Goal: Information Seeking & Learning: Learn about a topic

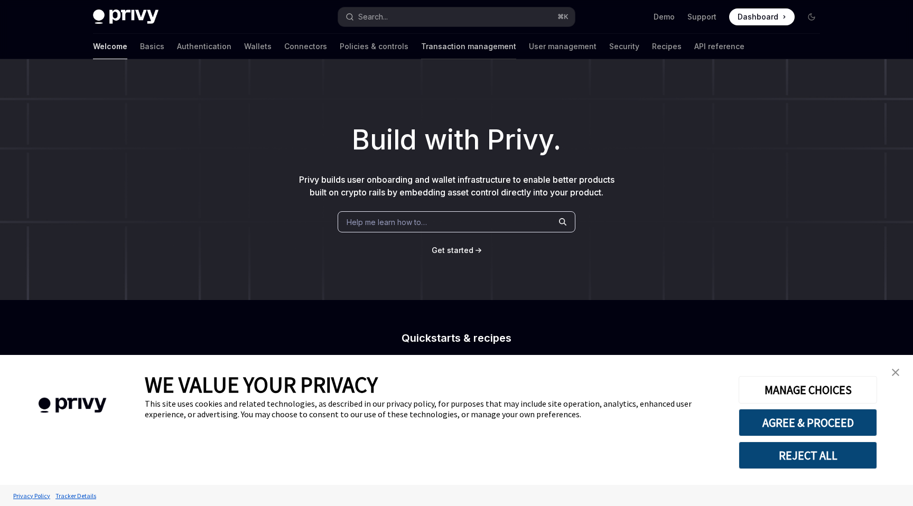
click at [421, 51] on link "Transaction management" at bounding box center [468, 46] width 95 height 25
type textarea "*"
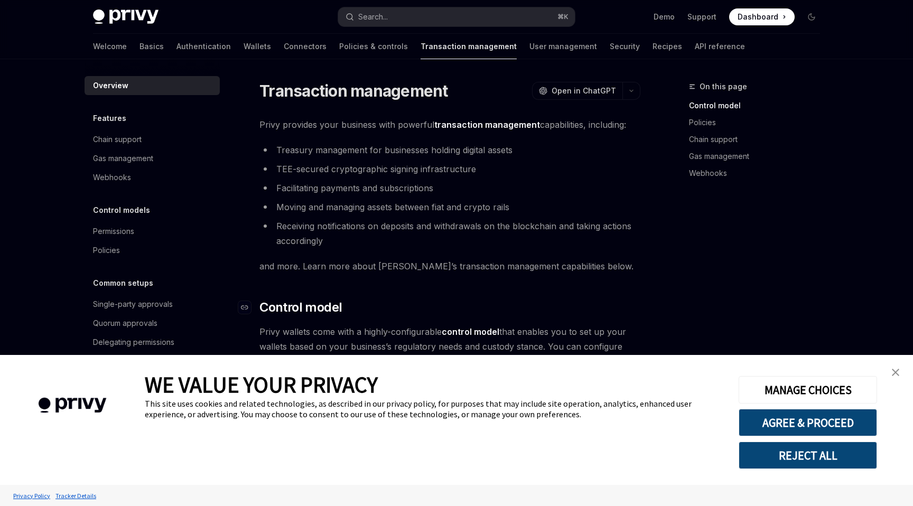
scroll to position [13, 0]
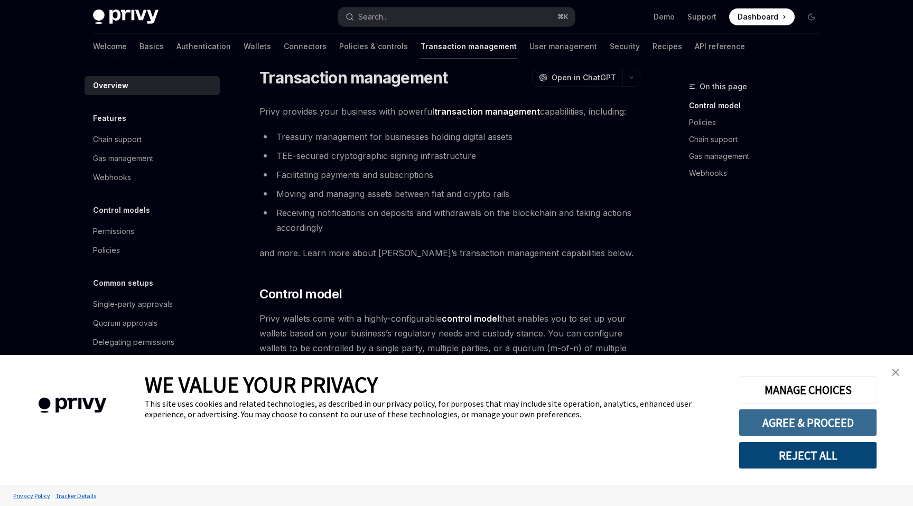
click at [766, 421] on button "AGREE & PROCEED" at bounding box center [807, 422] width 138 height 27
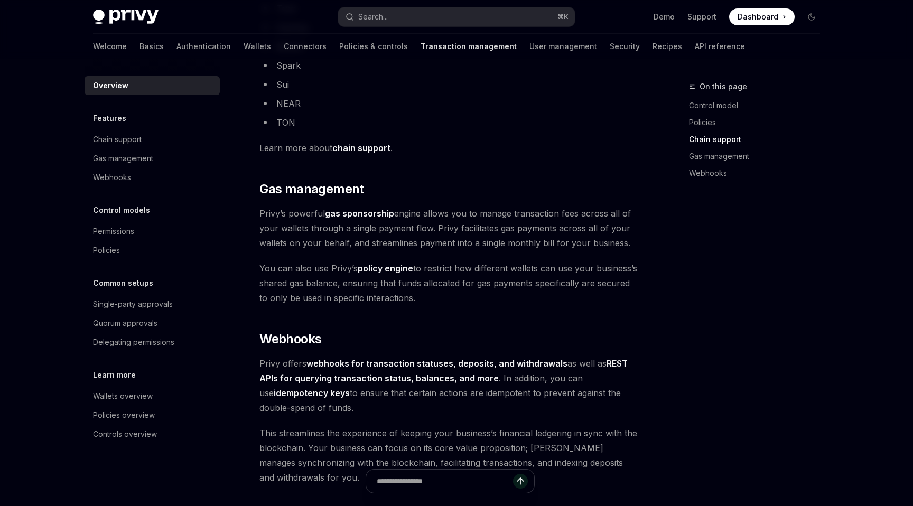
scroll to position [933, 0]
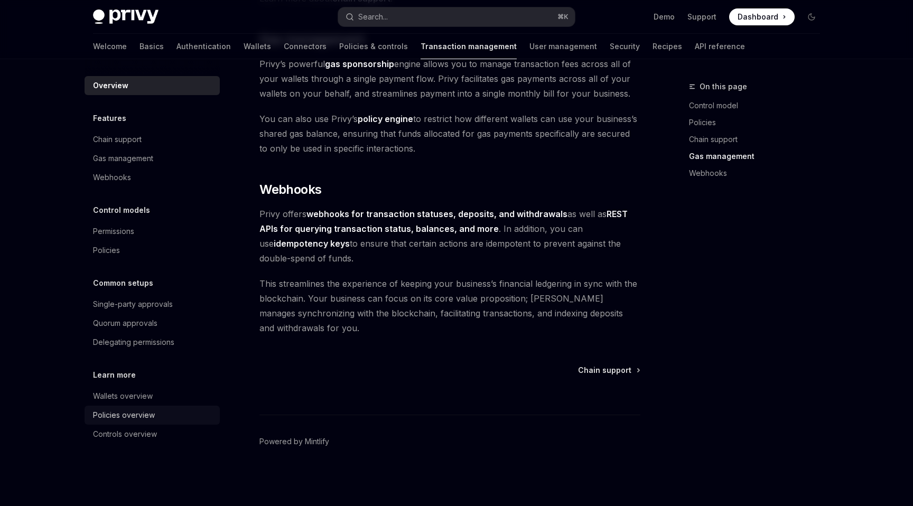
click at [139, 415] on div "Policies overview" at bounding box center [124, 415] width 62 height 13
type textarea "*"
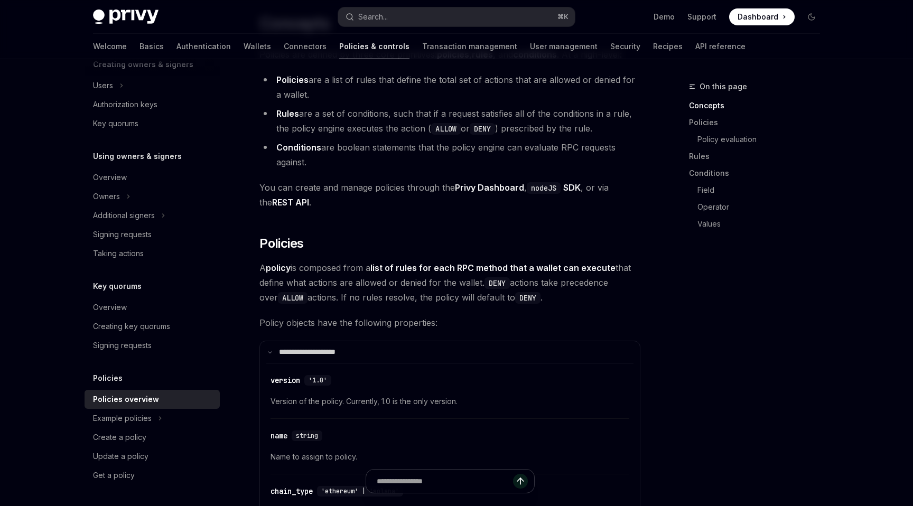
scroll to position [829, 0]
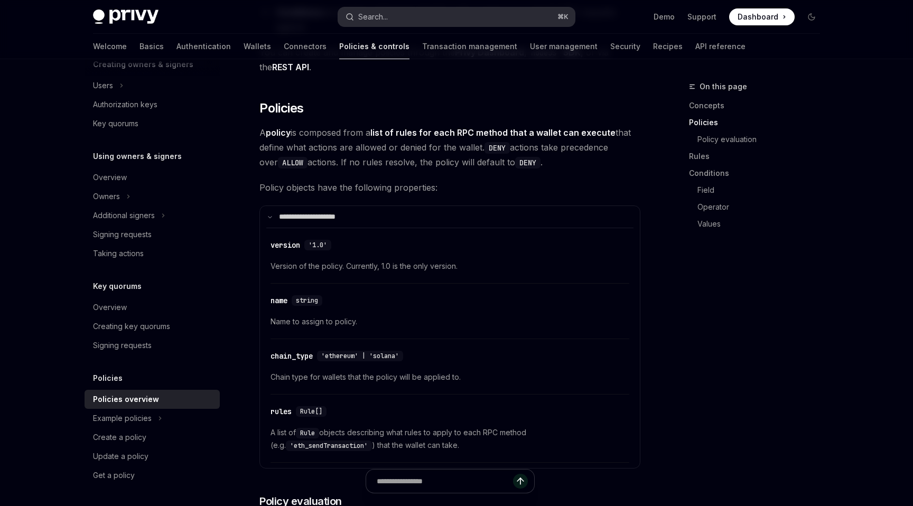
click at [379, 13] on div "Search..." at bounding box center [373, 17] width 30 height 13
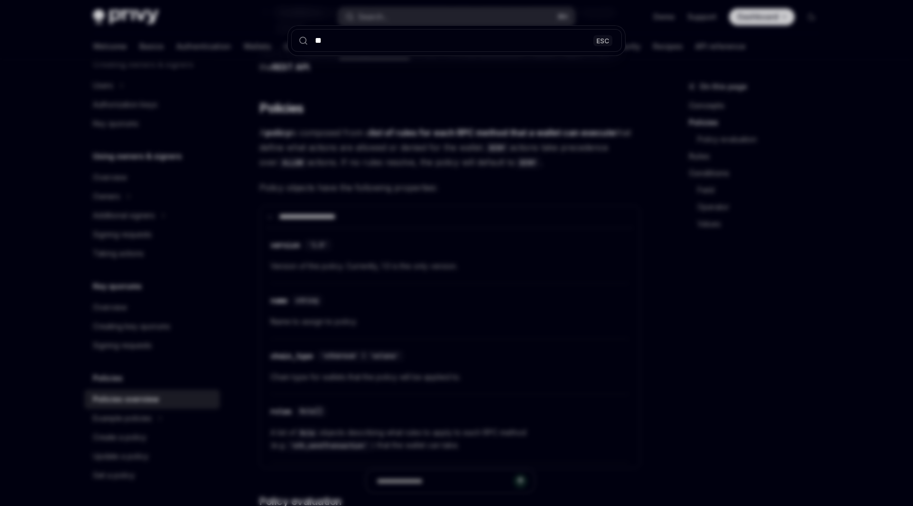
type input "***"
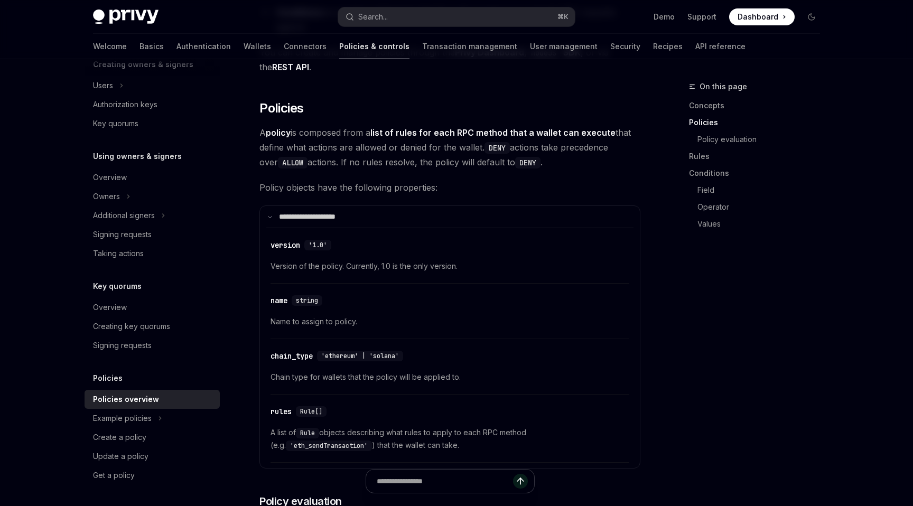
type textarea "*"
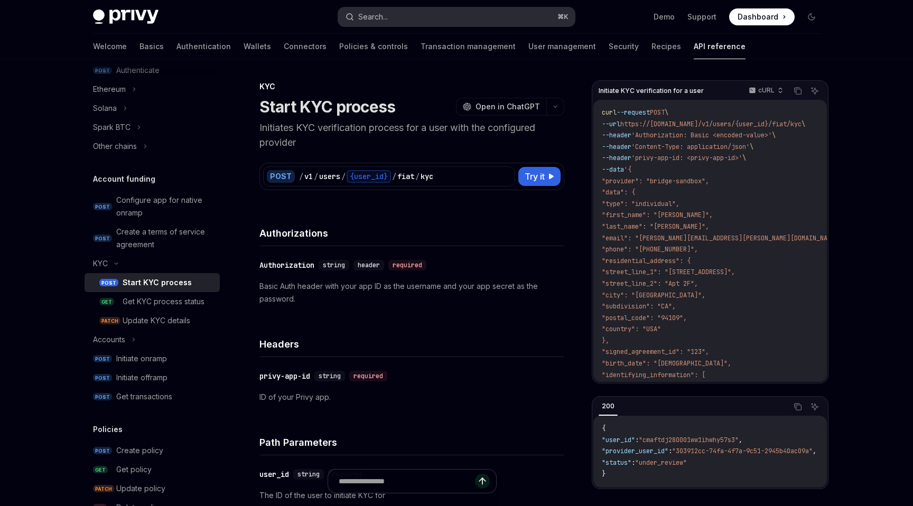
click at [384, 10] on button "Search... ⌘ K" at bounding box center [456, 16] width 237 height 19
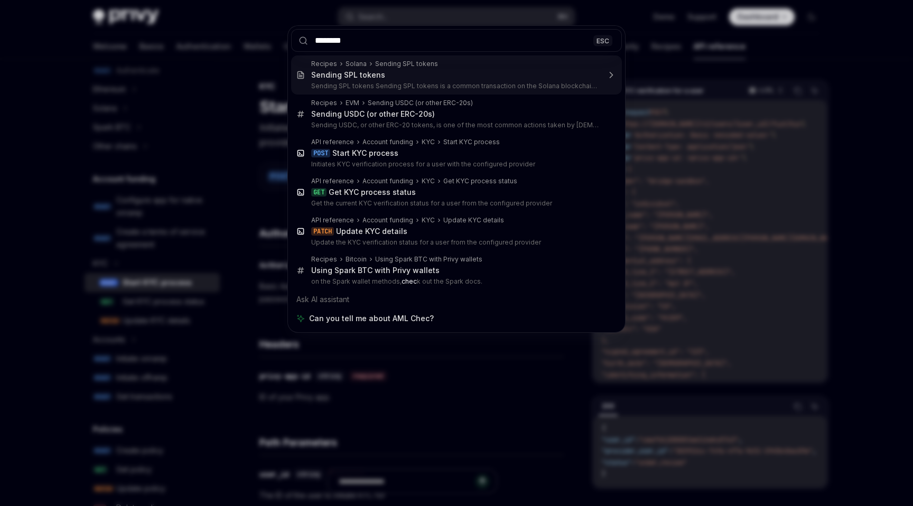
type input "*********"
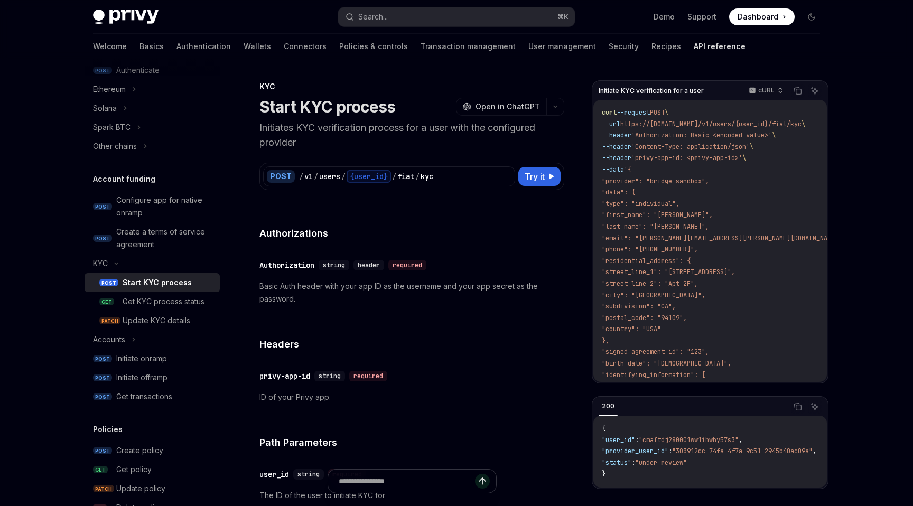
type textarea "*"
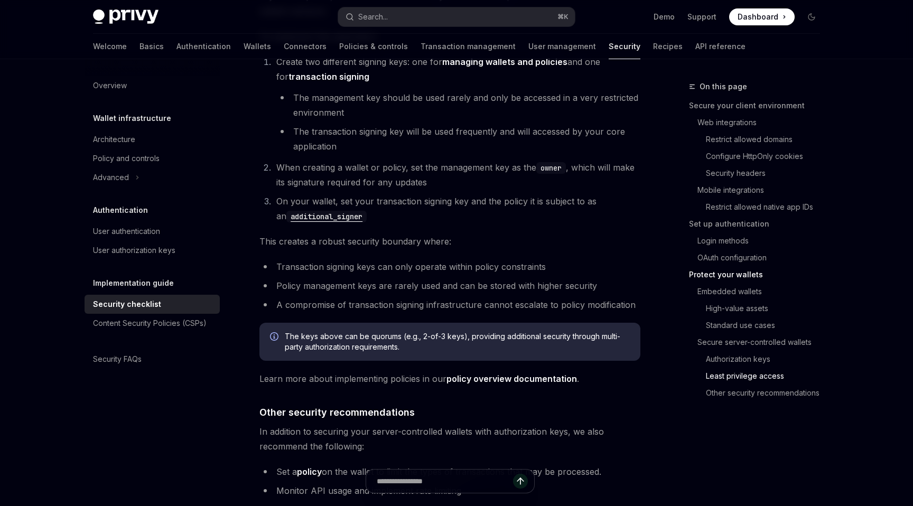
scroll to position [2375, 0]
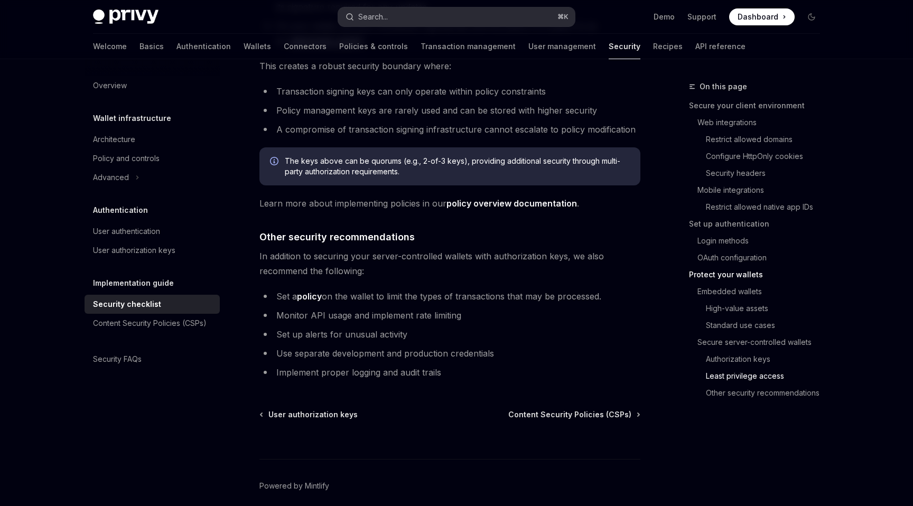
click at [445, 20] on button "Search... ⌘ K" at bounding box center [456, 16] width 237 height 19
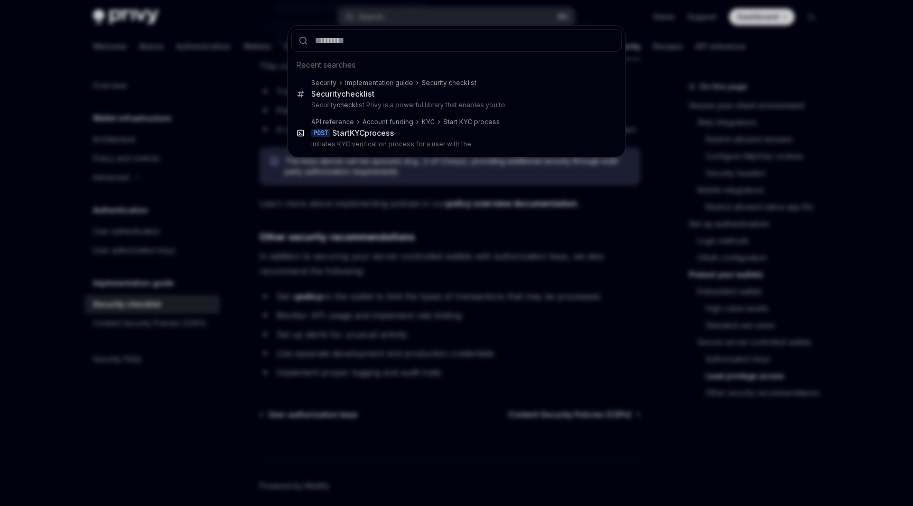
type input "*"
type textarea "*"
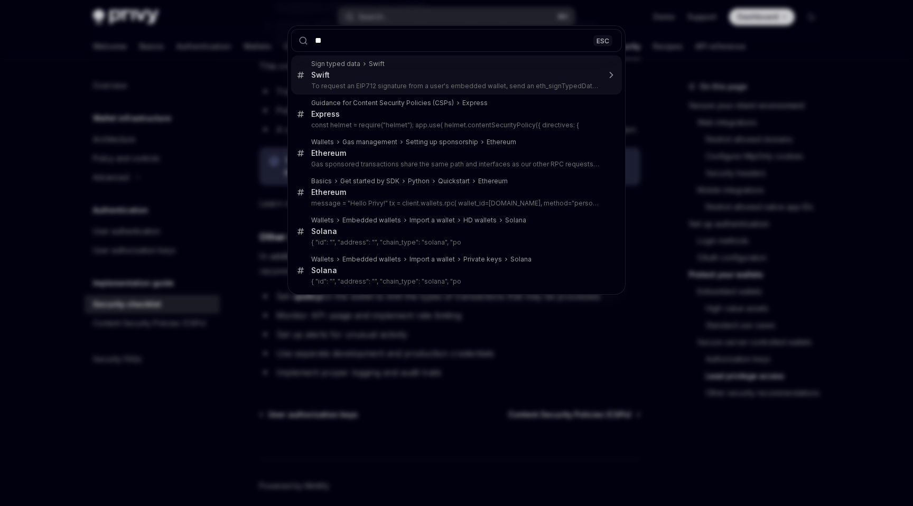
type input "*"
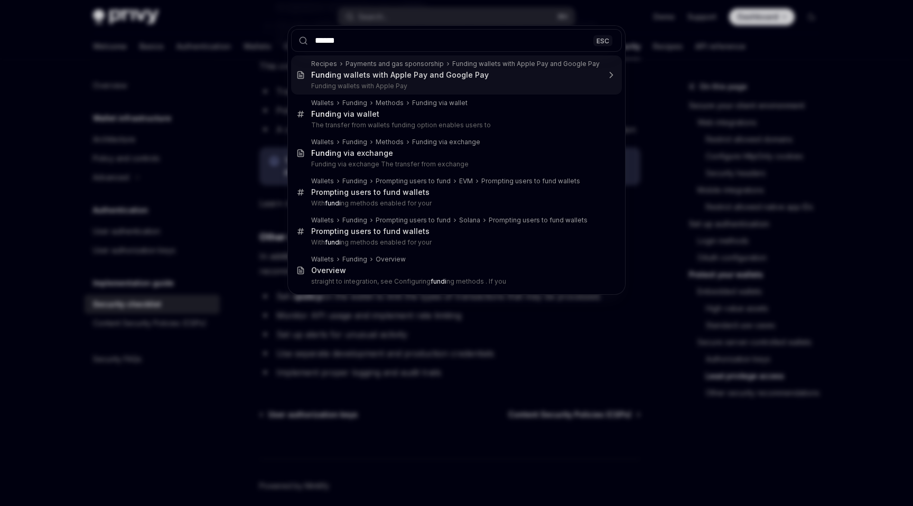
type input "*******"
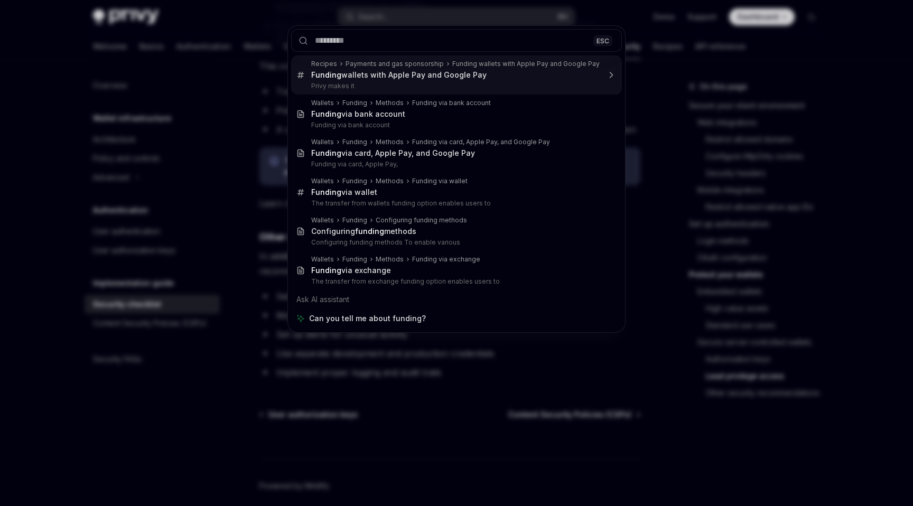
type textarea "*"
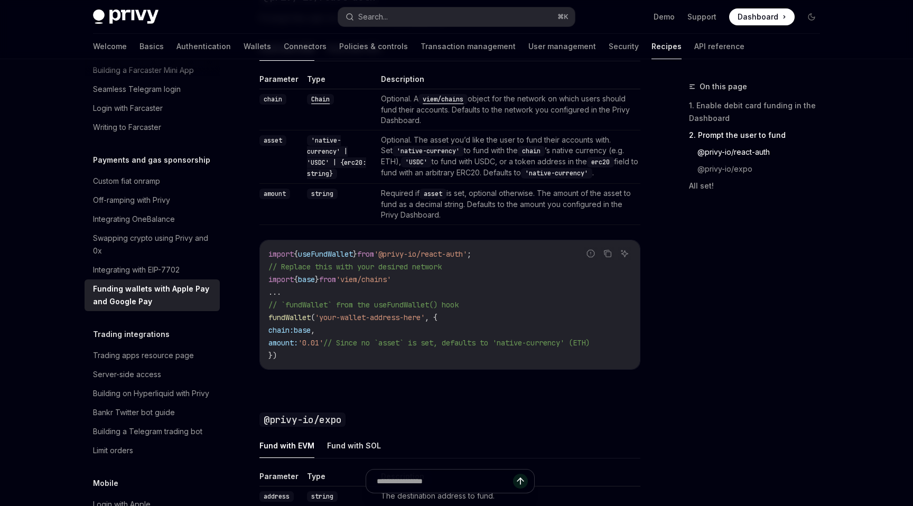
scroll to position [1013, 0]
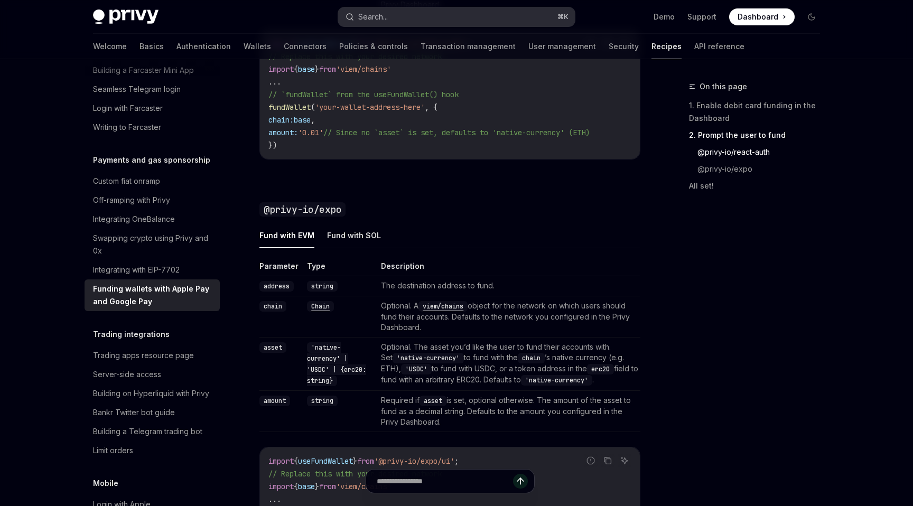
click at [439, 11] on button "Search... ⌘ K" at bounding box center [456, 16] width 237 height 19
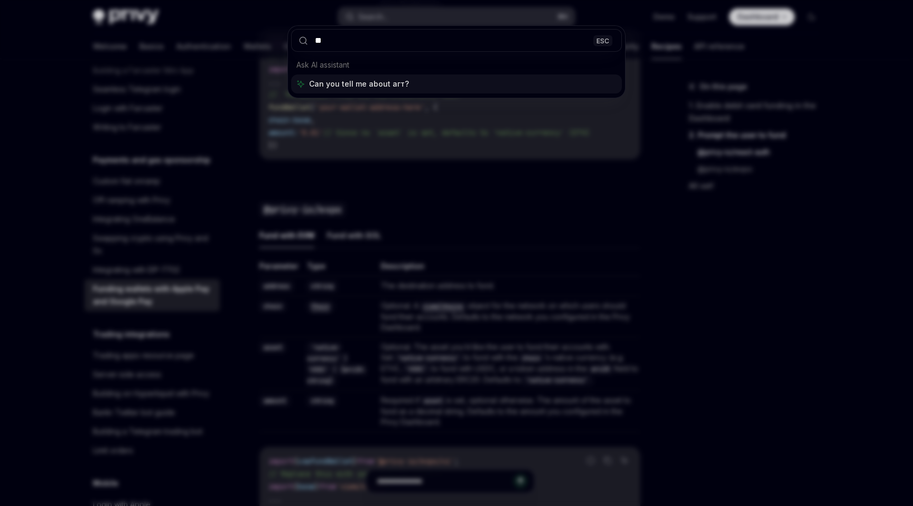
type input "*"
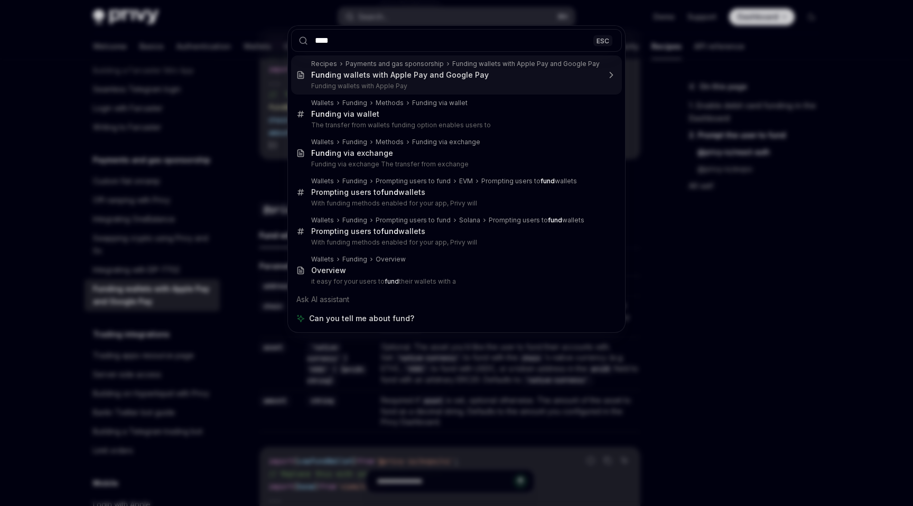
type input "****"
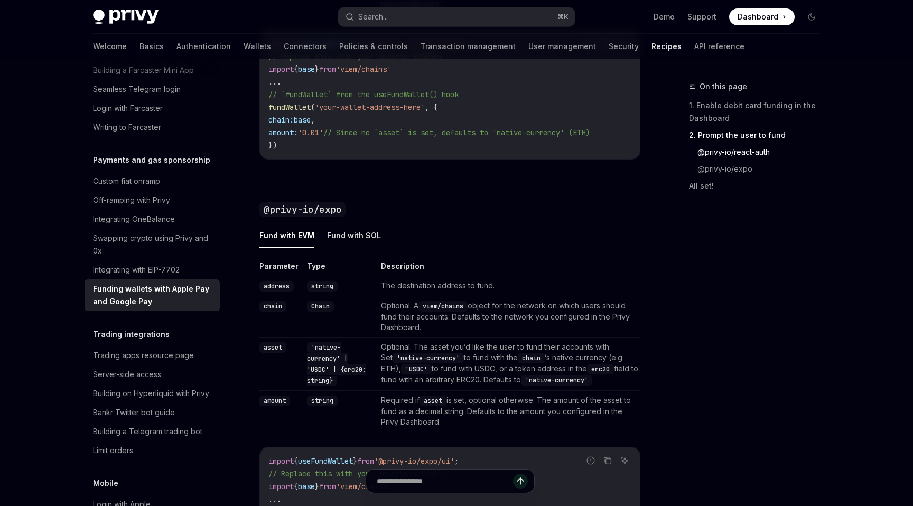
type textarea "*"
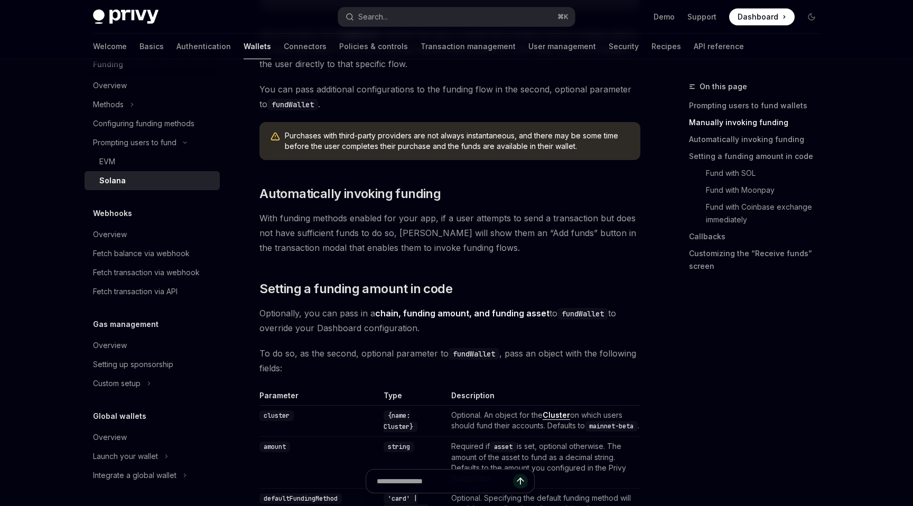
scroll to position [548, 0]
click at [405, 17] on button "Search... ⌘ K" at bounding box center [456, 16] width 237 height 19
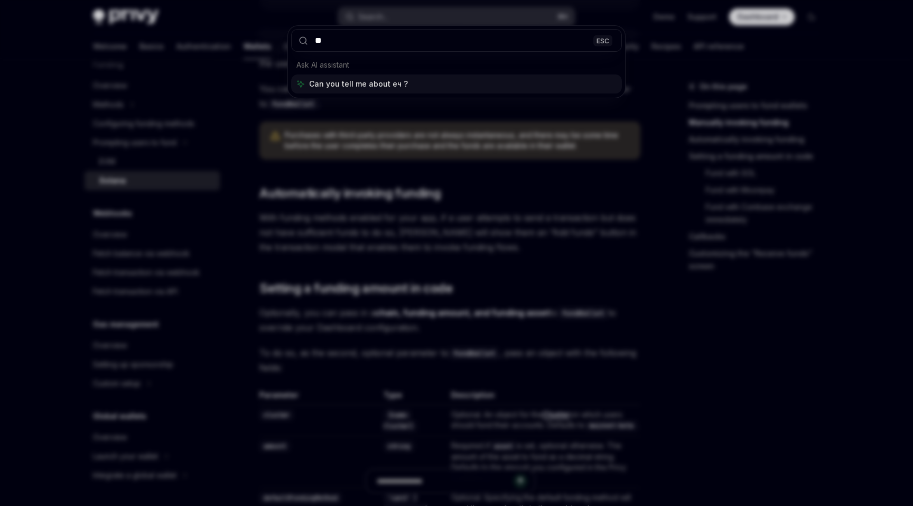
type input "*"
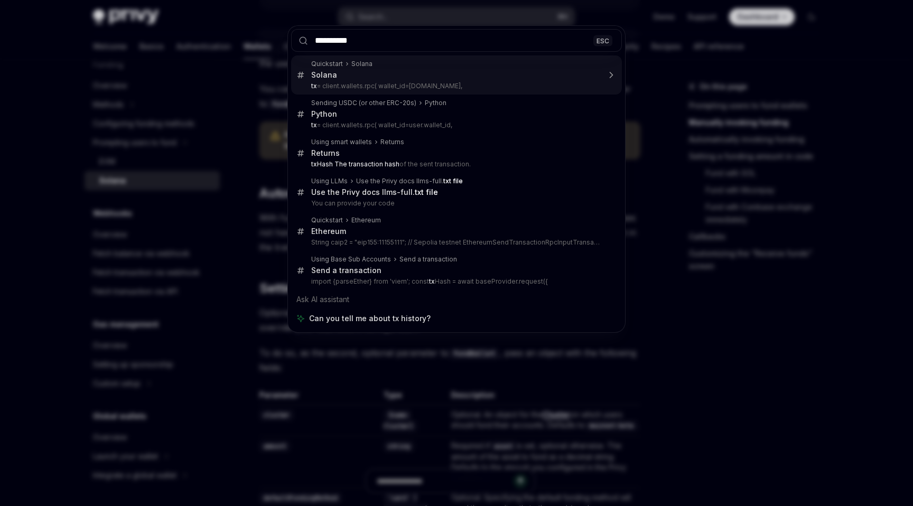
click at [321, 39] on input "**********" at bounding box center [456, 40] width 331 height 23
type input "*******"
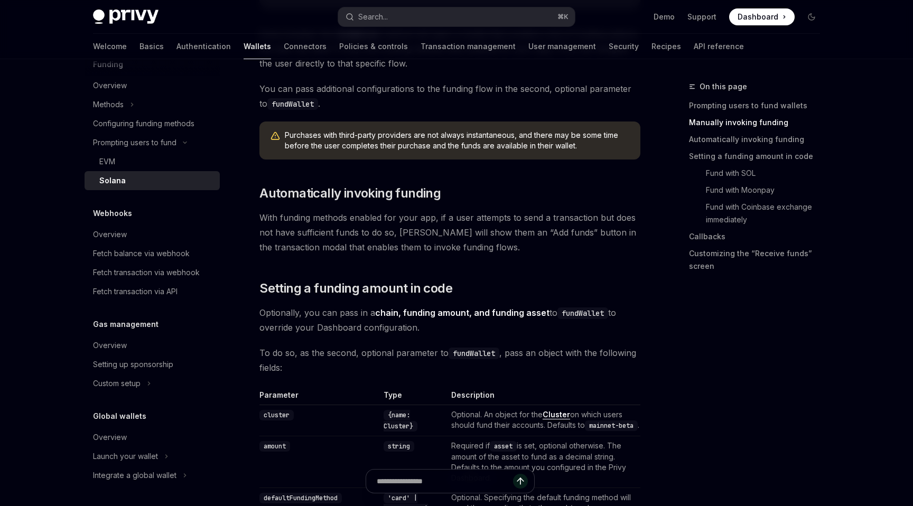
type textarea "*"
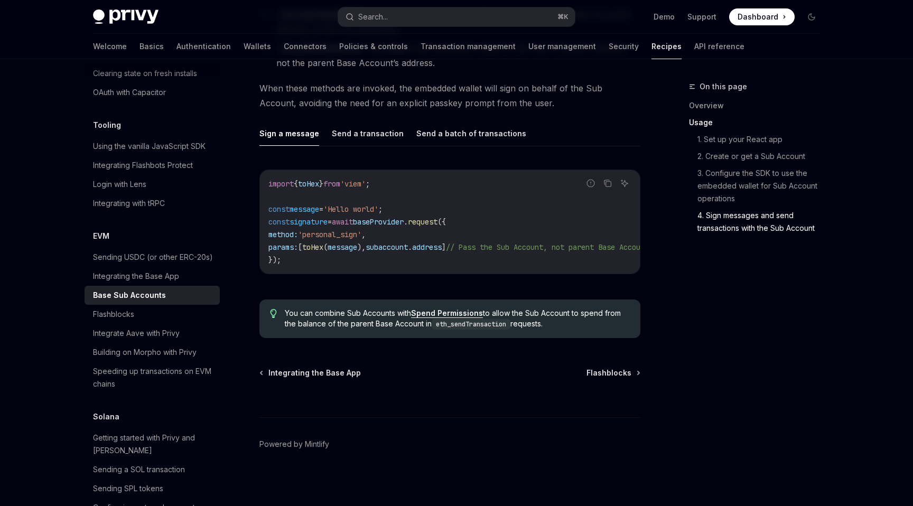
scroll to position [2203, 0]
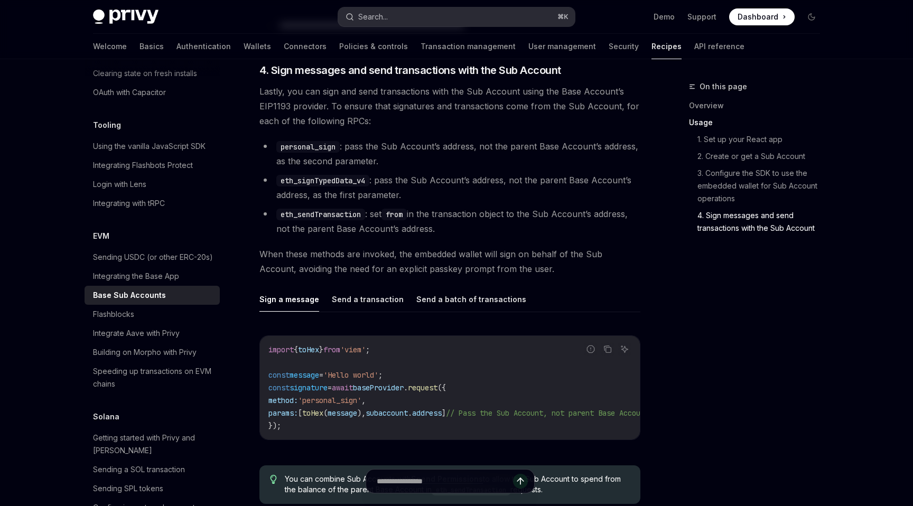
click at [434, 11] on button "Search... ⌘ K" at bounding box center [456, 16] width 237 height 19
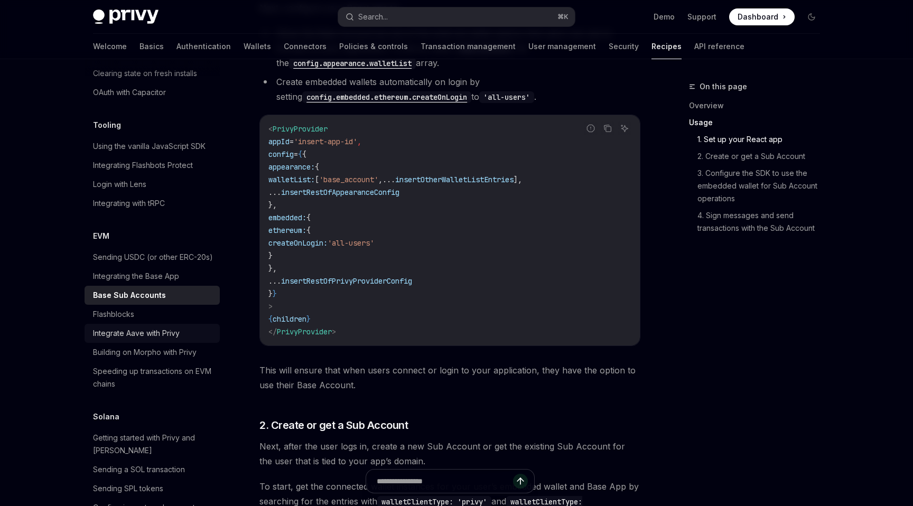
scroll to position [1527, 0]
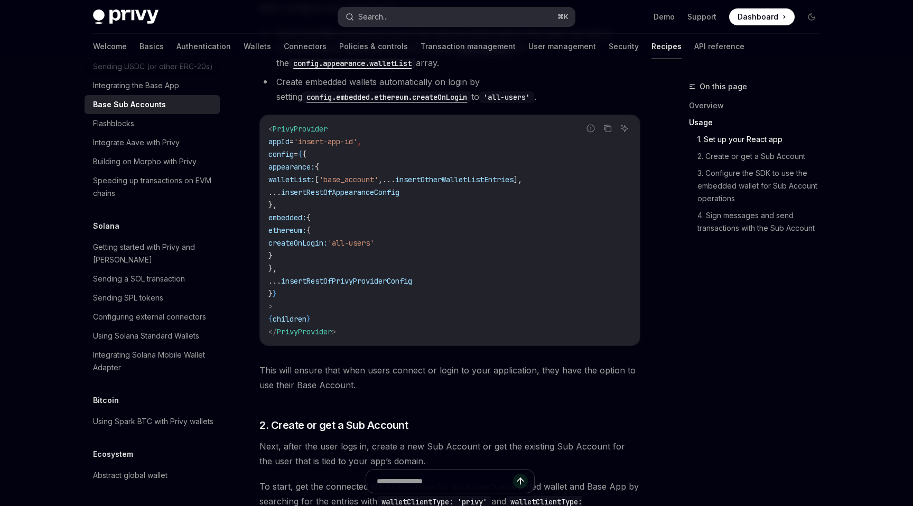
click at [375, 20] on div "Search..." at bounding box center [373, 17] width 30 height 13
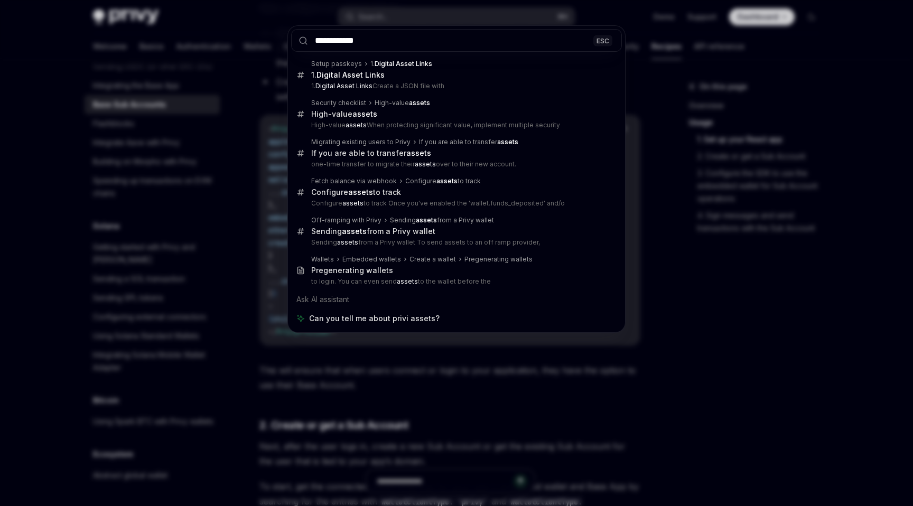
click at [318, 48] on input "**********" at bounding box center [456, 40] width 331 height 23
click at [330, 42] on input "**********" at bounding box center [456, 40] width 331 height 23
click at [331, 42] on input "**********" at bounding box center [456, 40] width 331 height 23
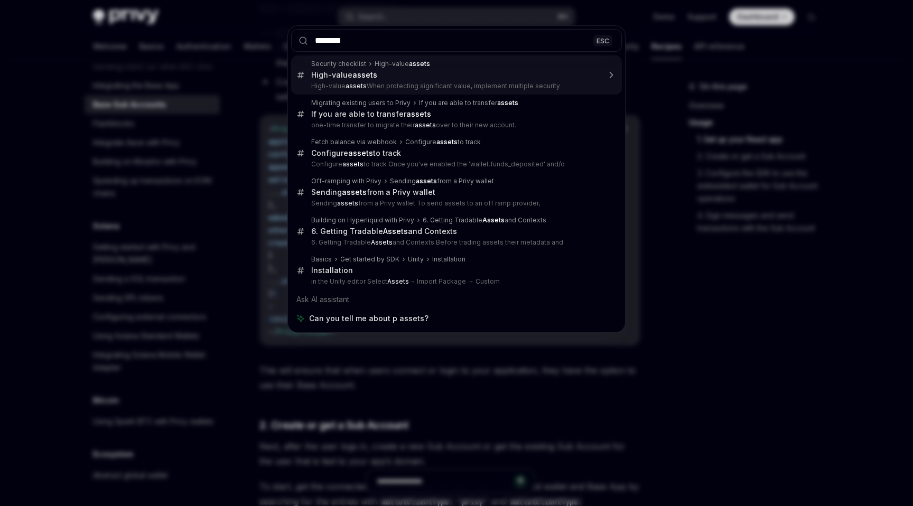
type input "******"
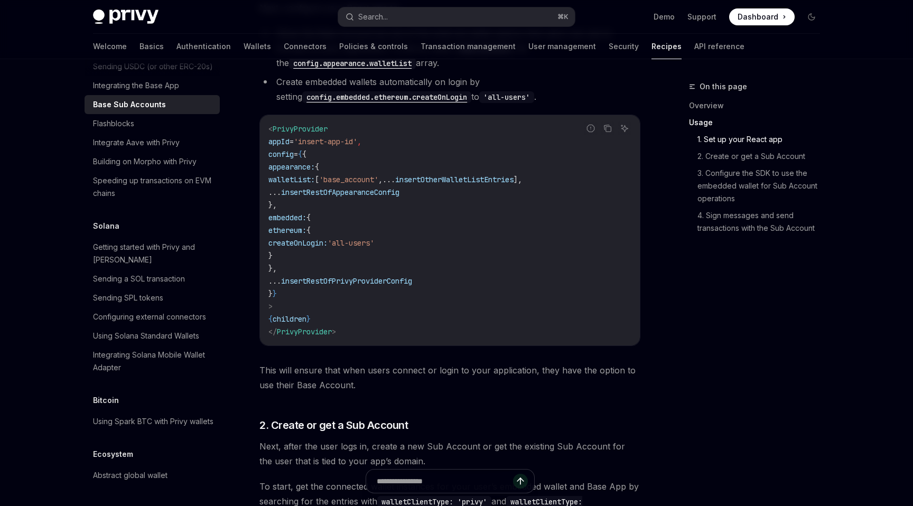
type textarea "*"
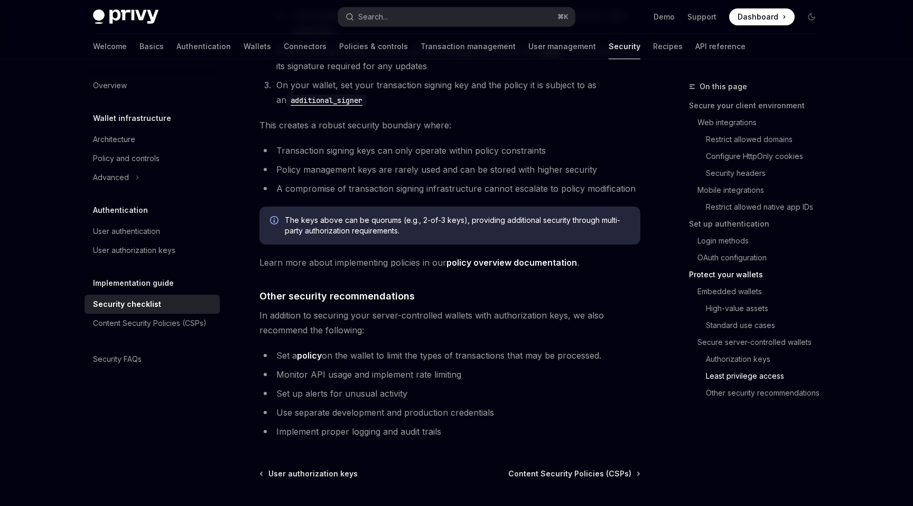
scroll to position [2370, 0]
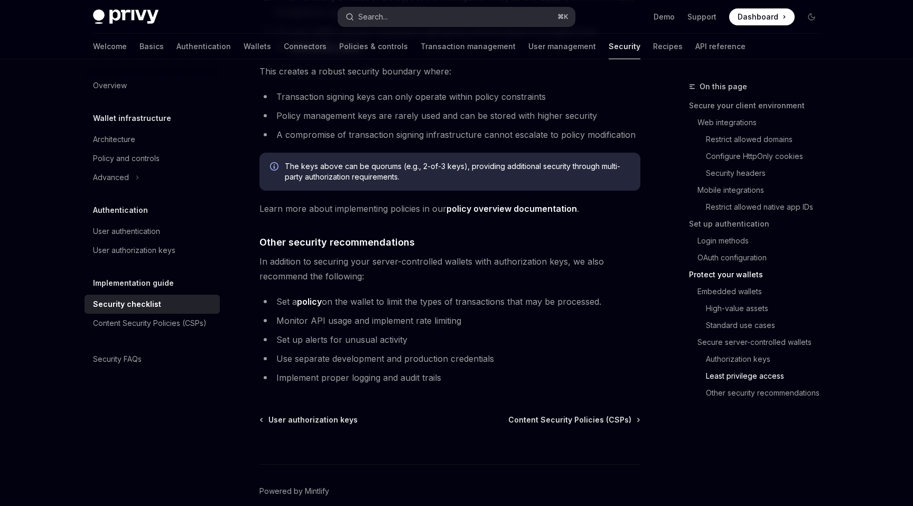
click at [415, 20] on button "Search... ⌘ K" at bounding box center [456, 16] width 237 height 19
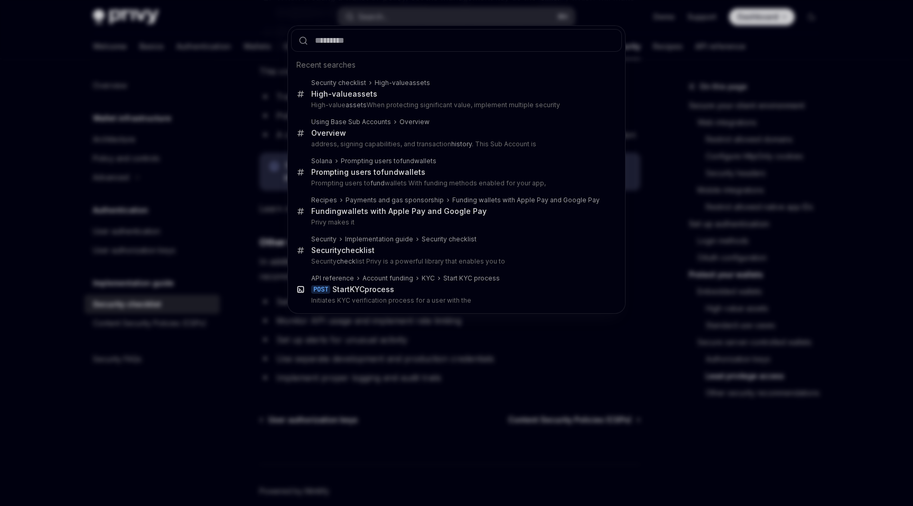
click at [415, 20] on div "Recent searches Security checklist High-value assets High-value assets High-val…" at bounding box center [456, 253] width 913 height 506
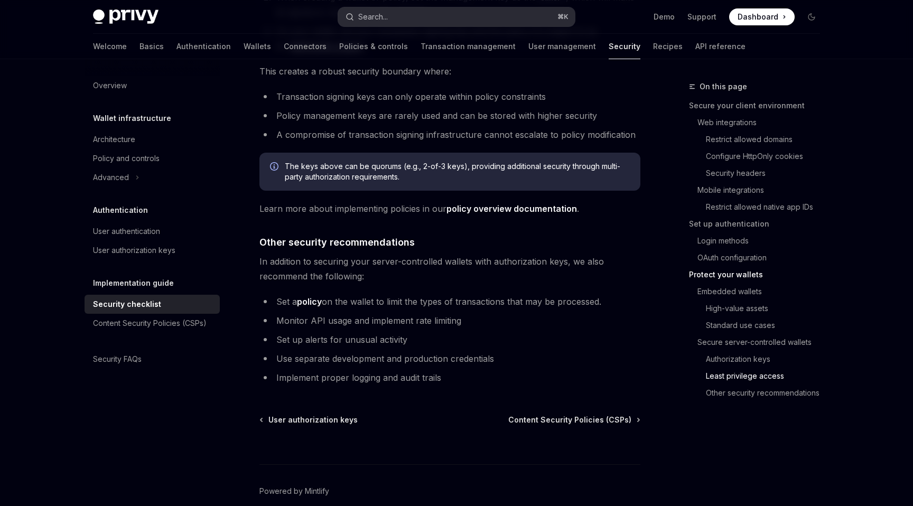
click at [408, 9] on button "Search... ⌘ K" at bounding box center [456, 16] width 237 height 19
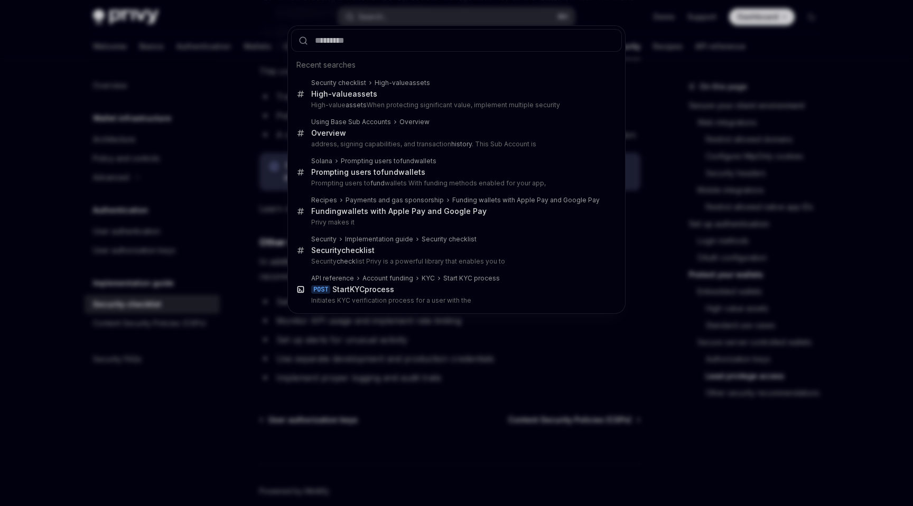
type input "*"
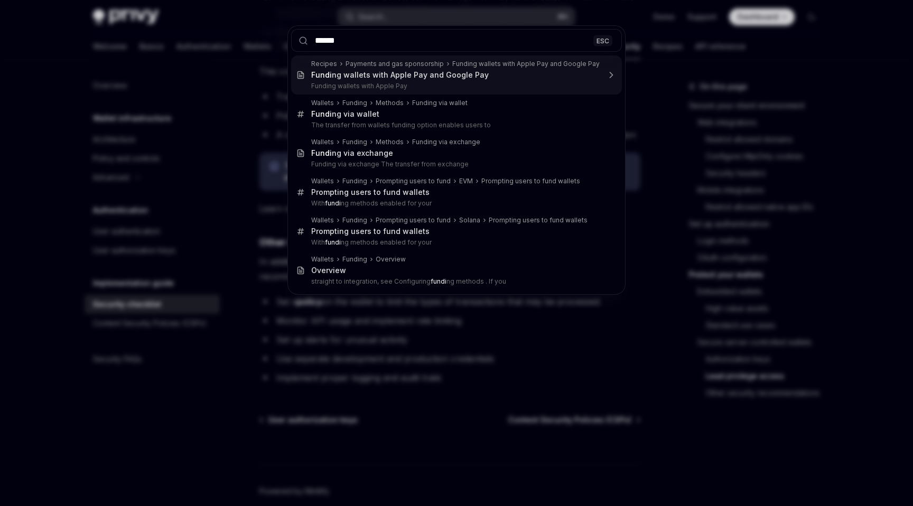
type input "*******"
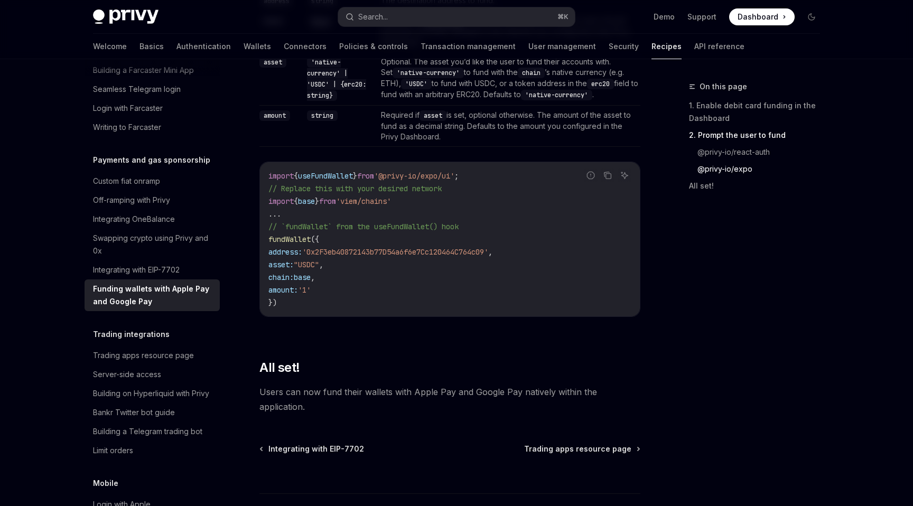
scroll to position [1314, 0]
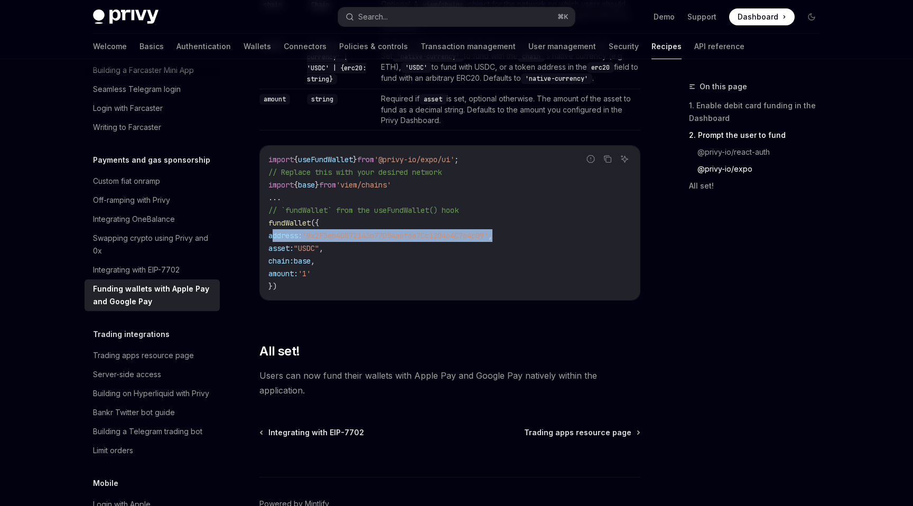
drag, startPoint x: 521, startPoint y: 236, endPoint x: 275, endPoint y: 239, distance: 246.2
click at [274, 240] on code "import { useFundWallet } from '@privy-io/expo/ui' ; // Replace this with your d…" at bounding box center [449, 222] width 363 height 139
copy span "address: '0x2F3eb40872143b77D54a6f6e7Cc120464C764c09' ,"
drag, startPoint x: 307, startPoint y: 289, endPoint x: 267, endPoint y: 230, distance: 71.9
click at [266, 230] on div "import { useFundWallet } from '@privy-io/expo/ui' ; // Replace this with your d…" at bounding box center [450, 223] width 380 height 154
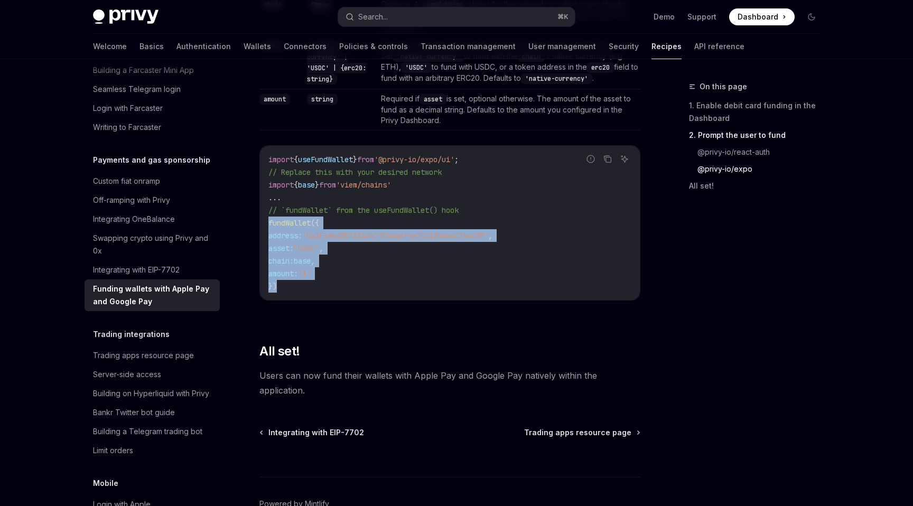
copy code "fundWallet ({ address: '0x2F3eb40872143b77D54a6f6e7Cc120464C764c09' , asset: "U…"
click at [129, 195] on link "Off-ramping with Privy" at bounding box center [152, 200] width 135 height 19
type textarea "*"
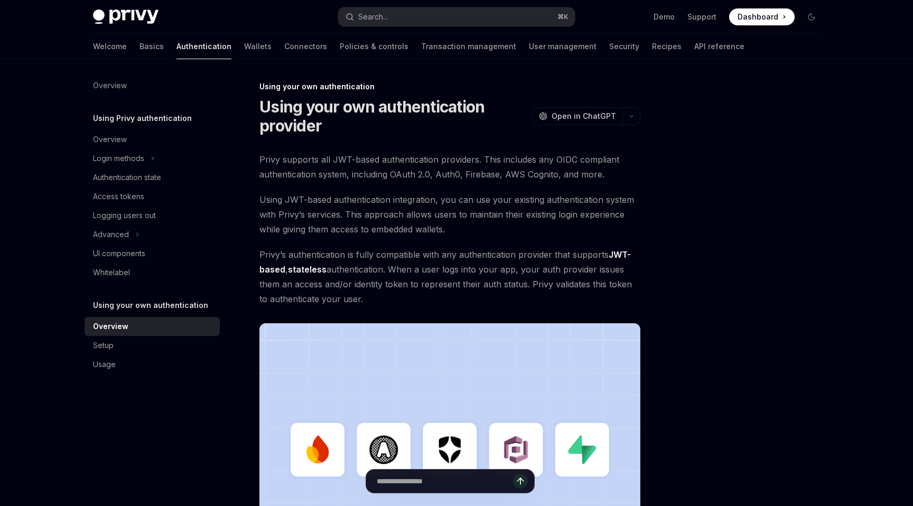
scroll to position [260, 0]
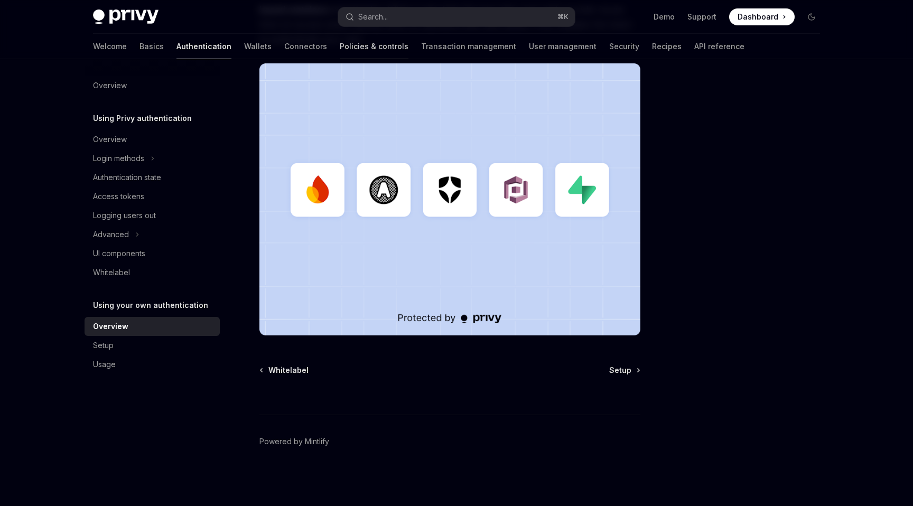
click at [340, 50] on link "Policies & controls" at bounding box center [374, 46] width 69 height 25
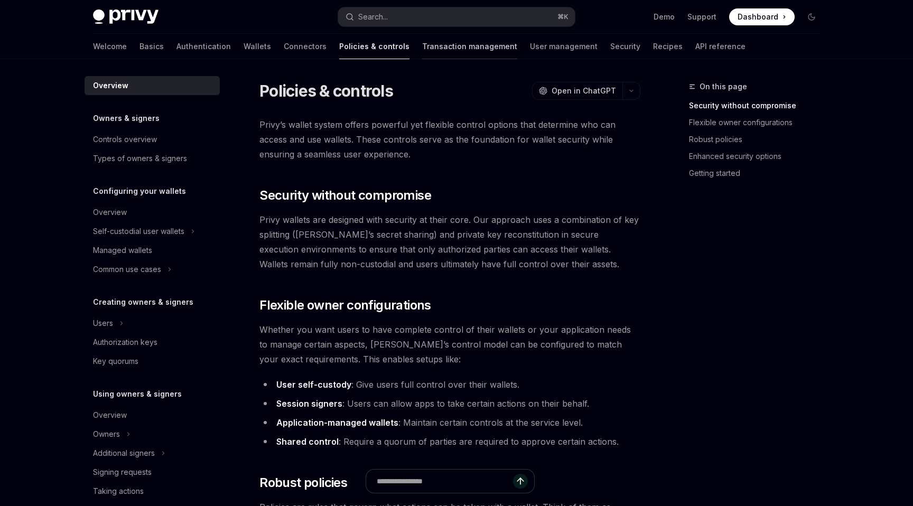
click at [422, 51] on link "Transaction management" at bounding box center [469, 46] width 95 height 25
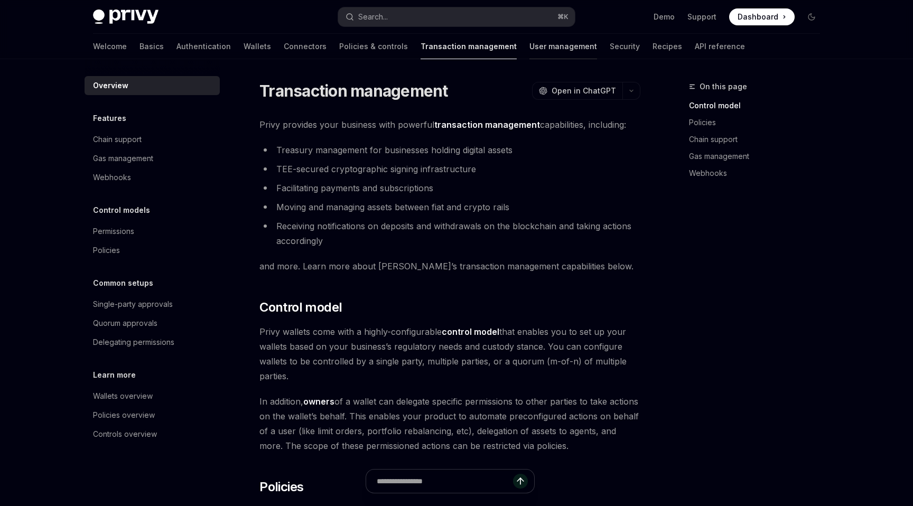
click at [529, 49] on link "User management" at bounding box center [563, 46] width 68 height 25
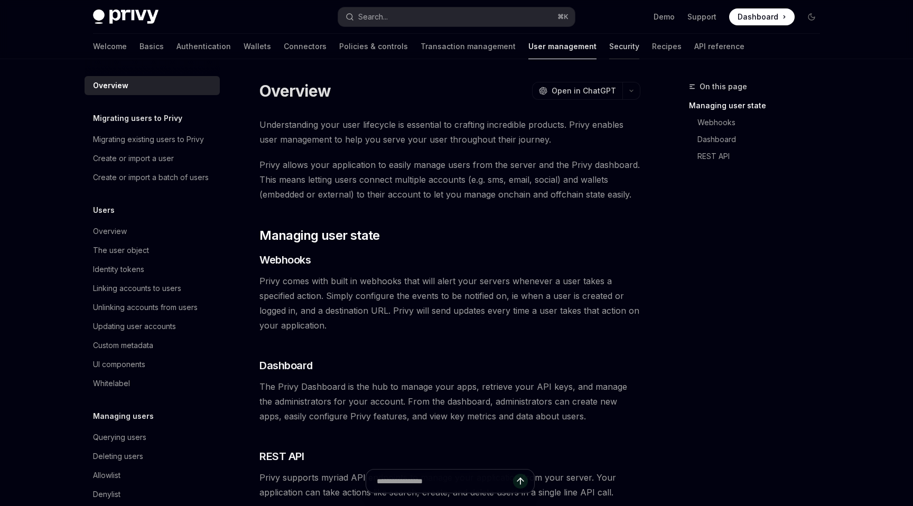
click at [609, 55] on link "Security" at bounding box center [624, 46] width 30 height 25
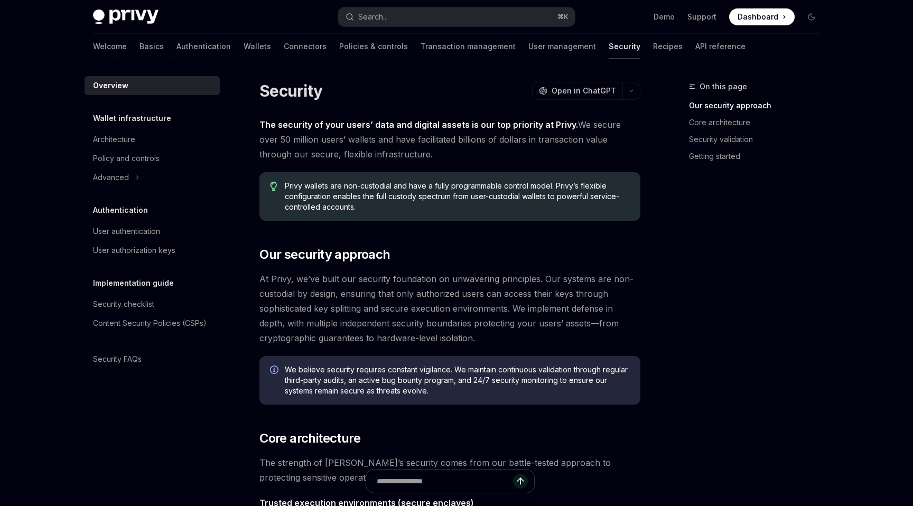
click at [586, 54] on div "Welcome Basics Authentication Wallets Connectors Policies & controls Transactio…" at bounding box center [419, 46] width 652 height 25
click at [587, 54] on div "Welcome Basics Authentication Wallets Connectors Policies & controls Transactio…" at bounding box center [419, 46] width 652 height 25
click at [653, 52] on link "Recipes" at bounding box center [668, 46] width 30 height 25
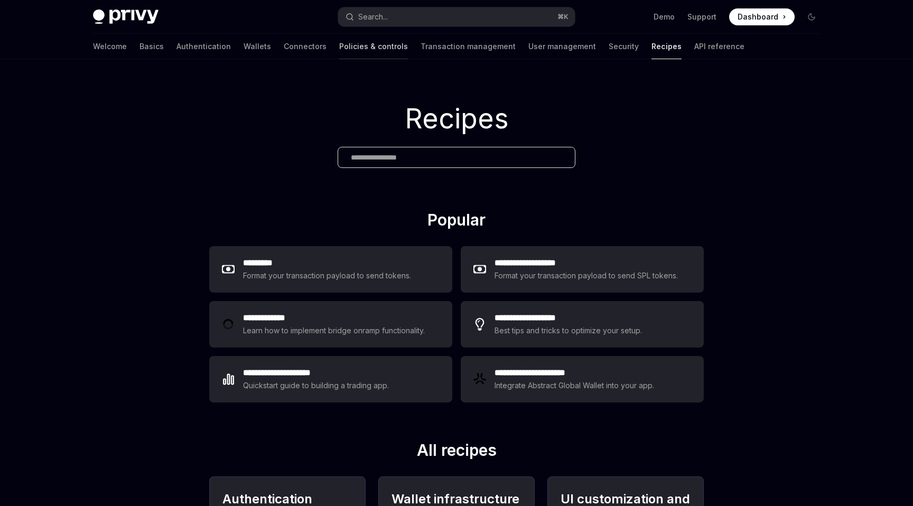
click at [339, 45] on link "Policies & controls" at bounding box center [373, 46] width 69 height 25
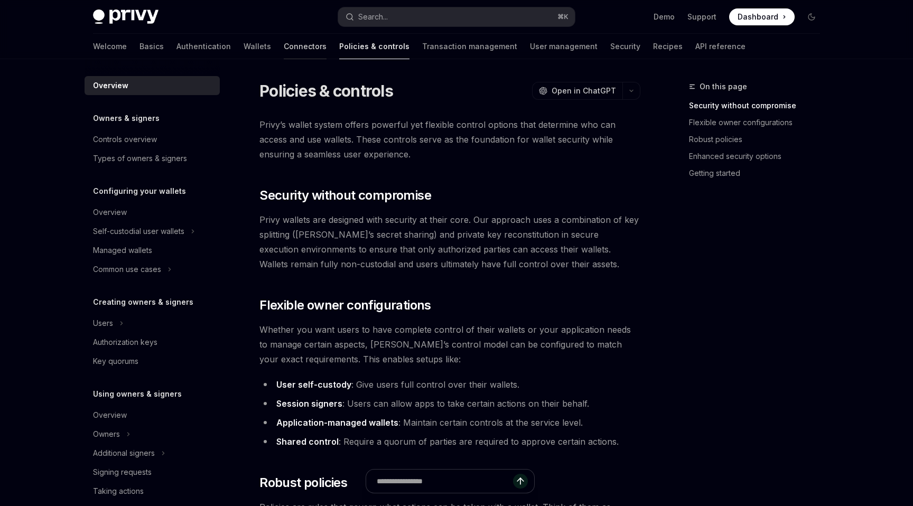
click at [284, 46] on link "Connectors" at bounding box center [305, 46] width 43 height 25
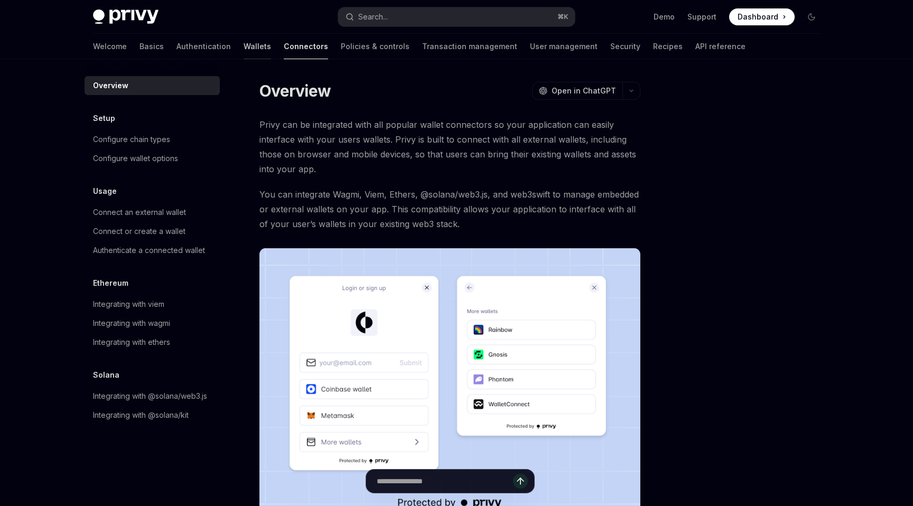
click at [243, 46] on link "Wallets" at bounding box center [256, 46] width 27 height 25
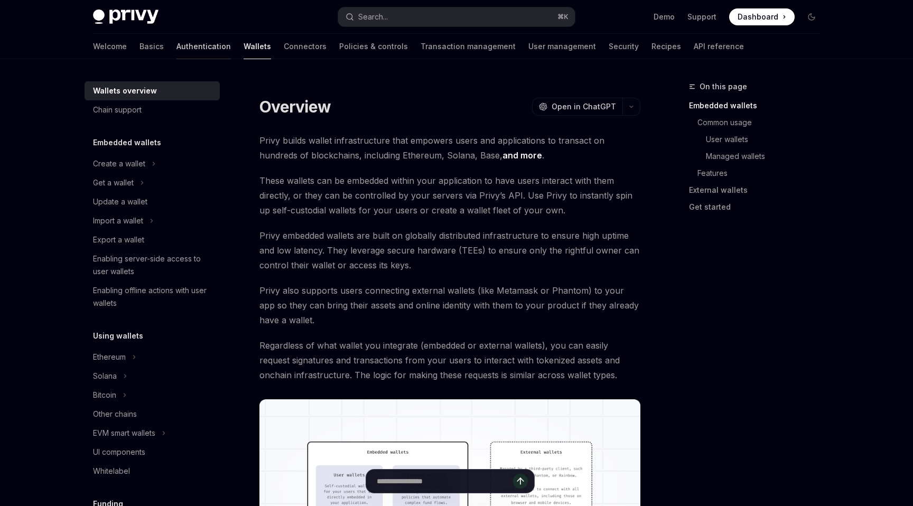
click at [176, 51] on link "Authentication" at bounding box center [203, 46] width 54 height 25
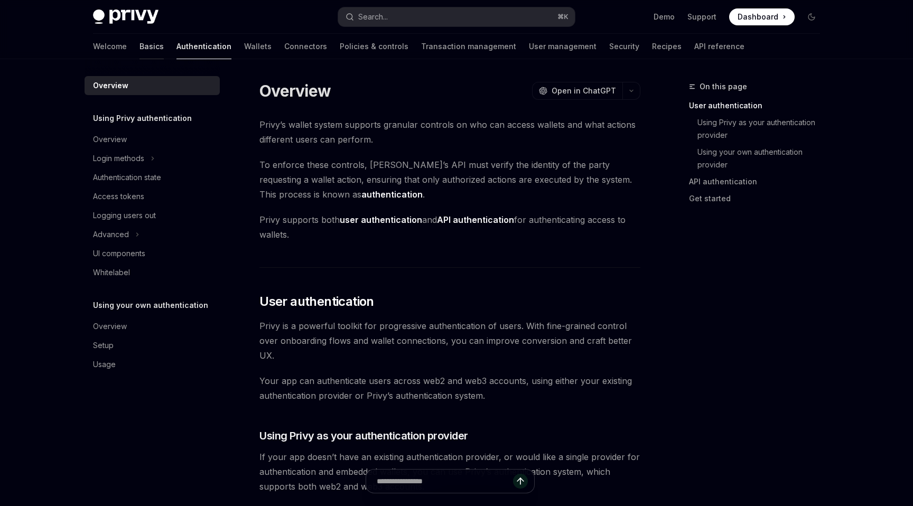
click at [139, 45] on link "Basics" at bounding box center [151, 46] width 24 height 25
type textarea "*"
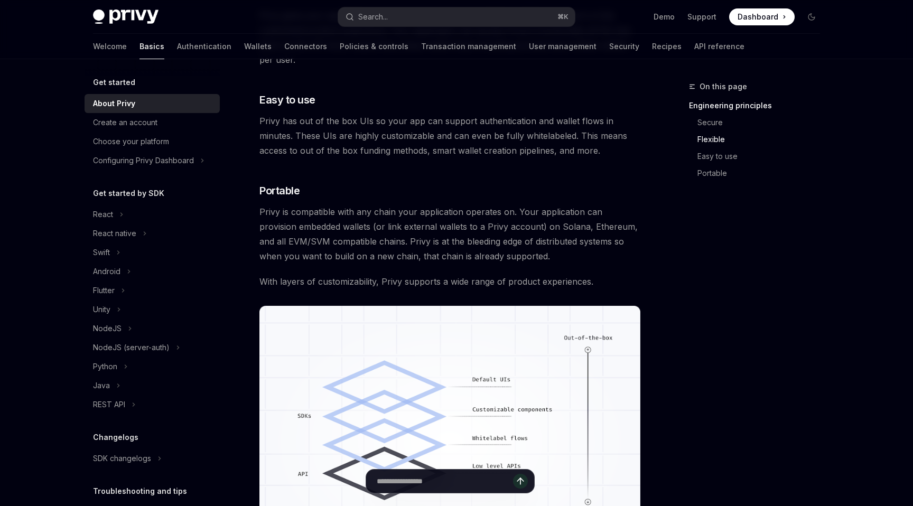
scroll to position [830, 0]
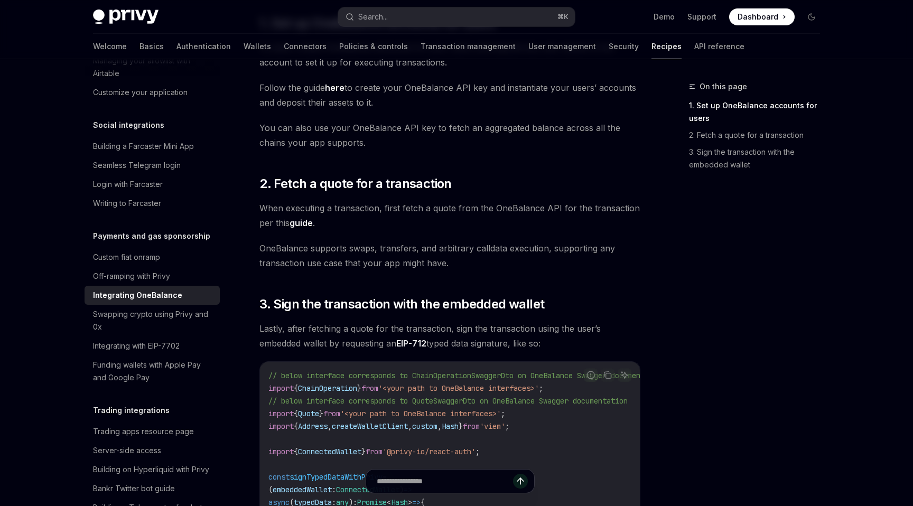
scroll to position [311, 0]
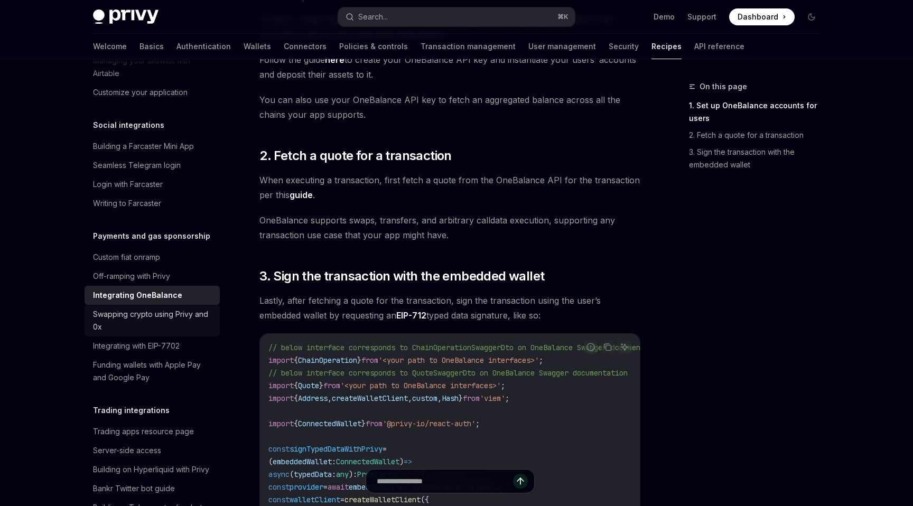
click at [109, 308] on div "Swapping crypto using Privy and 0x" at bounding box center [153, 320] width 120 height 25
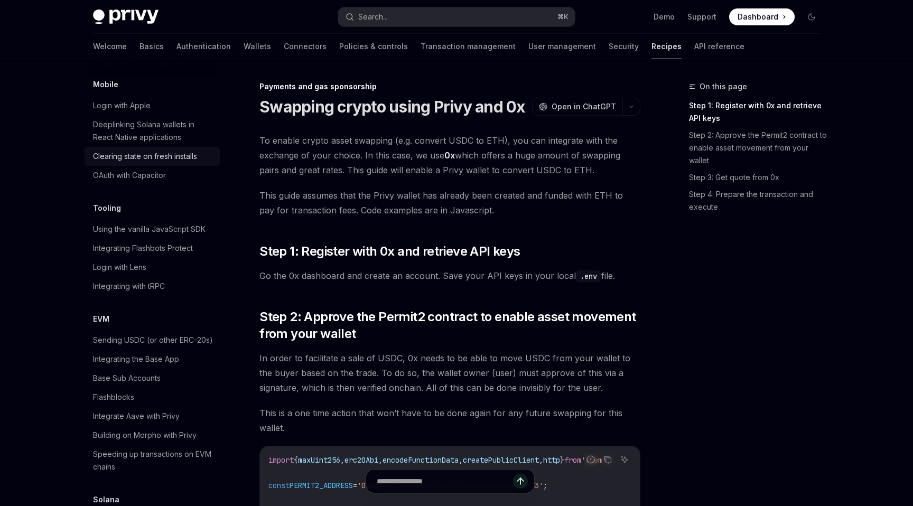
scroll to position [1256, 0]
click at [108, 332] on div "Sending USDC (or other ERC-20s)" at bounding box center [153, 338] width 120 height 13
type textarea "*"
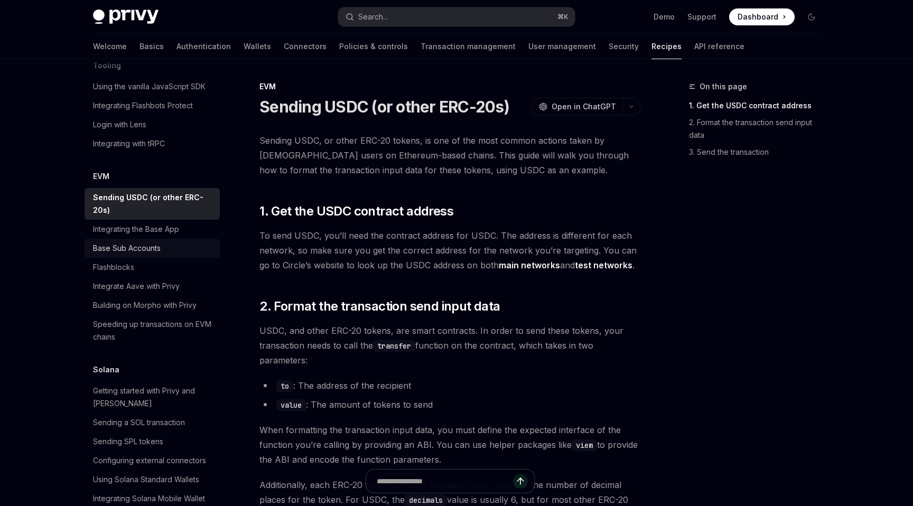
scroll to position [1398, 0]
